Goal: Obtain resource: Obtain resource

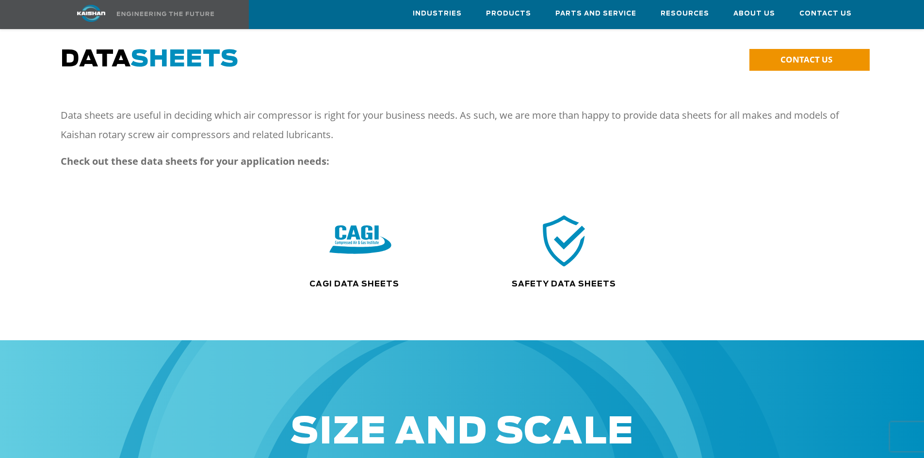
scroll to position [42, 0]
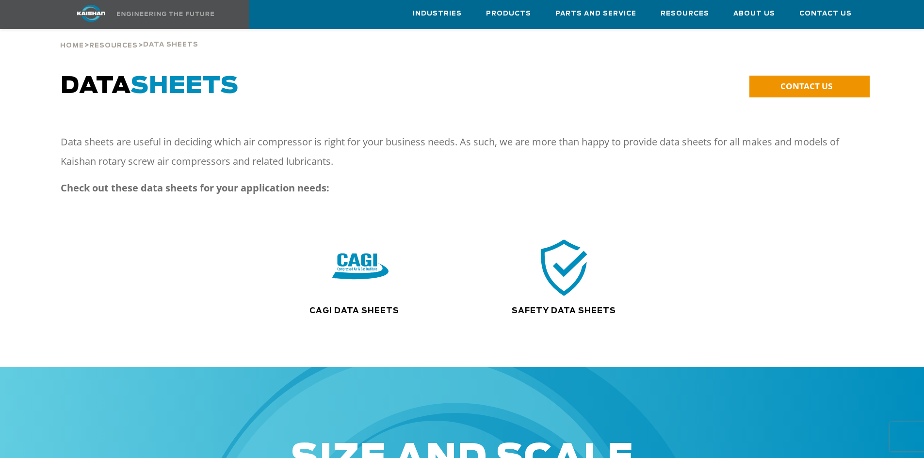
click at [535, 272] on img at bounding box center [564, 267] width 62 height 63
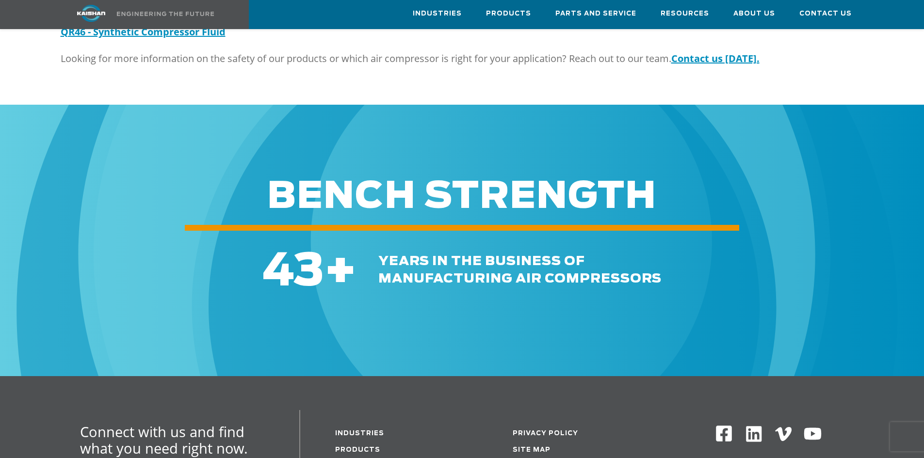
scroll to position [776, 0]
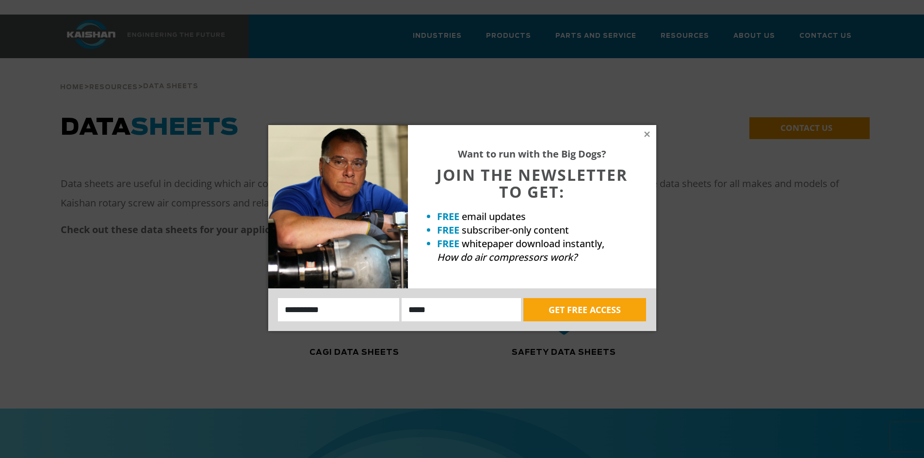
click at [649, 127] on div "Want to run with the Big Dogs? JOIN THE NEWSLETTER TO GET: FREE email updates F…" at bounding box center [532, 206] width 248 height 163
click at [647, 138] on icon at bounding box center [647, 134] width 9 height 9
